Goal: Information Seeking & Learning: Learn about a topic

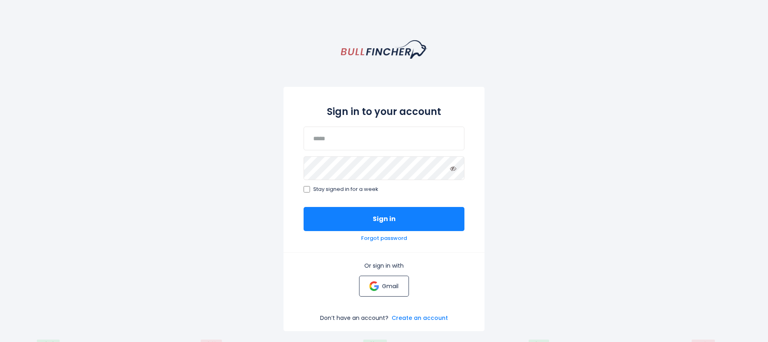
click at [379, 287] on img at bounding box center [374, 287] width 10 height 10
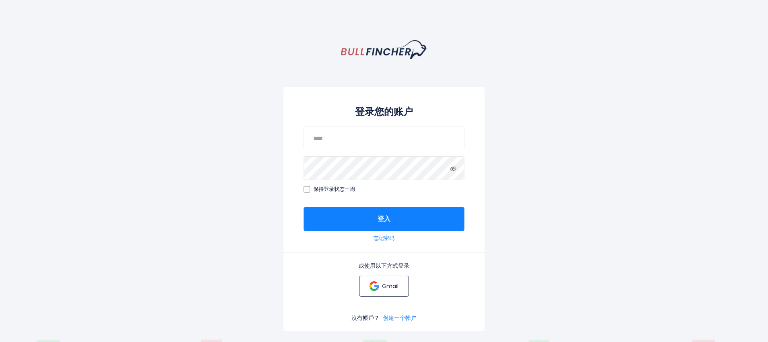
click at [376, 278] on link "Gmail" at bounding box center [383, 286] width 49 height 21
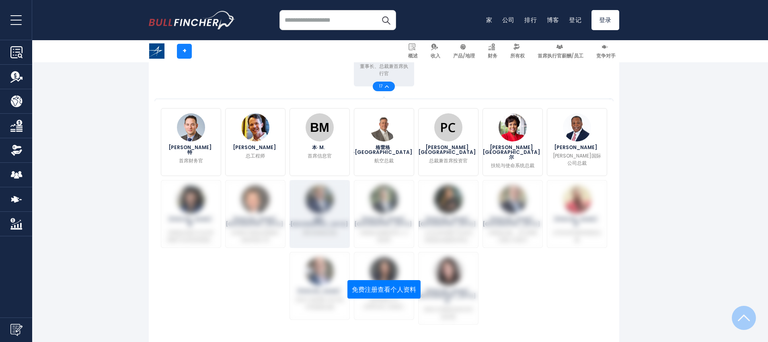
scroll to position [114, 0]
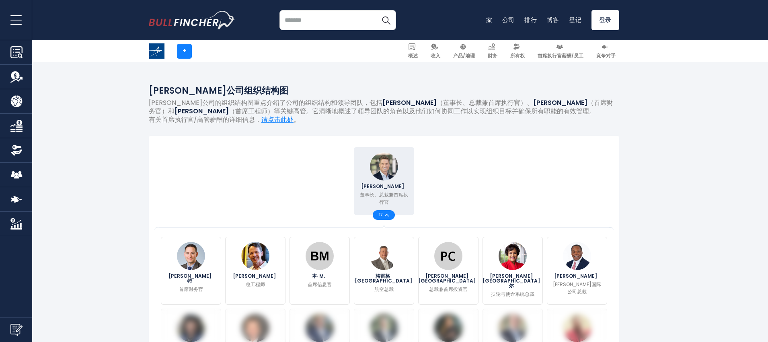
click at [385, 213] on span "17" at bounding box center [382, 215] width 6 height 4
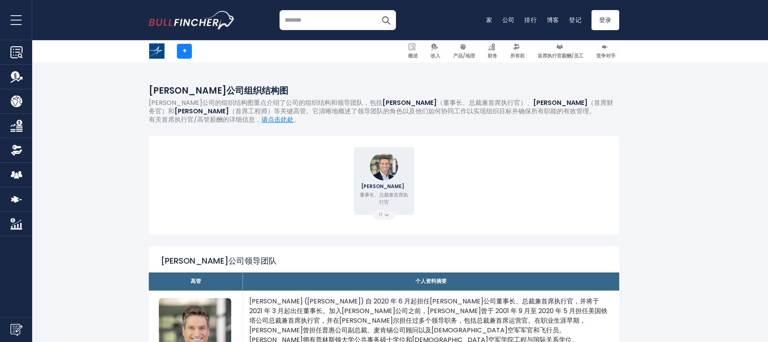
click at [391, 217] on div "17" at bounding box center [384, 215] width 22 height 10
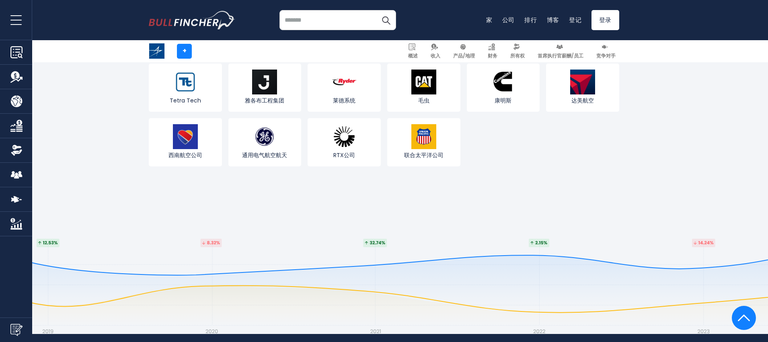
scroll to position [2849, 0]
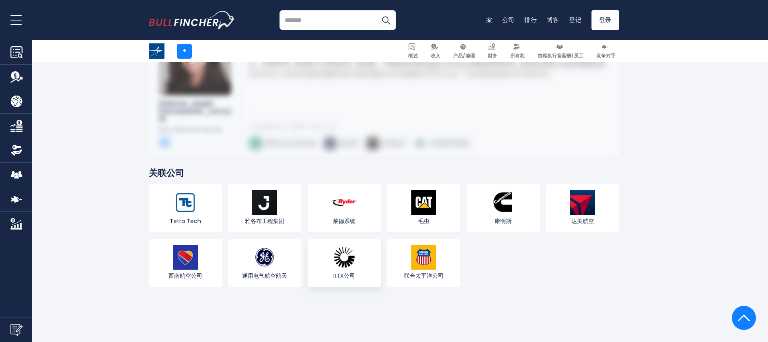
click at [368, 239] on link "RTX公司" at bounding box center [344, 263] width 73 height 48
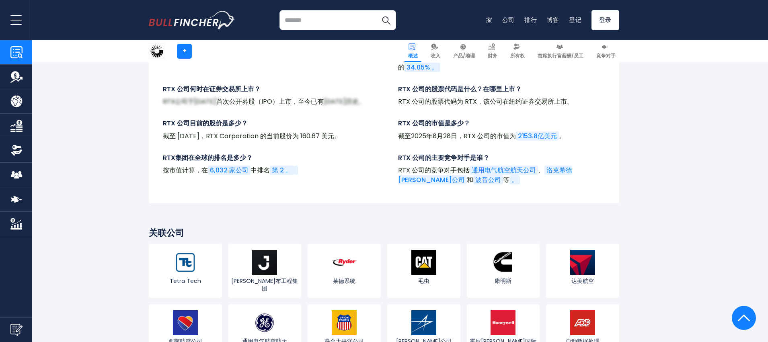
scroll to position [2667, 0]
